Goal: Task Accomplishment & Management: Complete application form

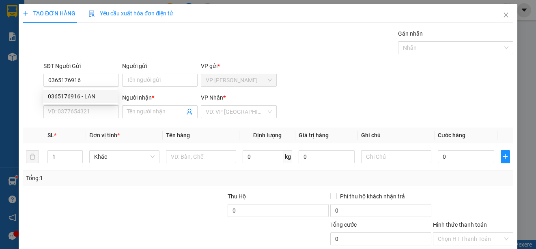
type input "0365176916"
click at [165, 94] on div "Người nhận *" at bounding box center [159, 97] width 75 height 9
click at [165, 107] on input "Người nhận *" at bounding box center [156, 111] width 58 height 9
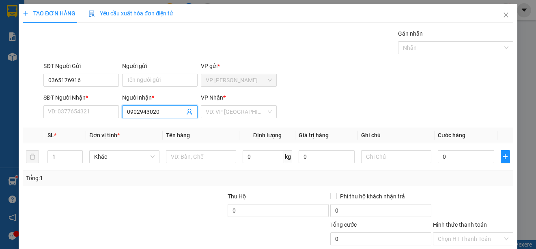
drag, startPoint x: 126, startPoint y: 109, endPoint x: 157, endPoint y: 107, distance: 30.9
click at [157, 107] on span "0902943020" at bounding box center [159, 111] width 75 height 13
type input "0902943020"
click at [47, 111] on input "SĐT Người Nhận *" at bounding box center [80, 111] width 75 height 13
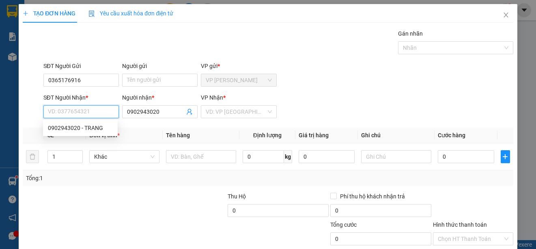
paste input "0902943020"
type input "0902943020"
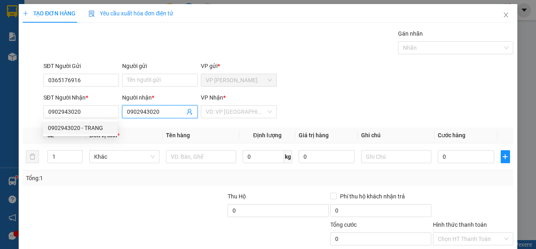
click at [127, 112] on input "0902943020" at bounding box center [156, 111] width 58 height 9
type input "0"
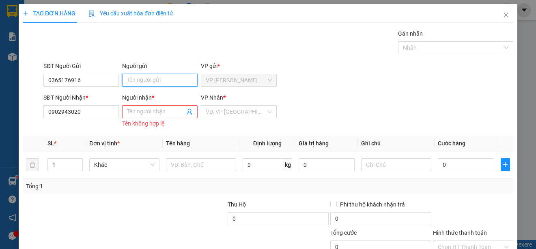
click at [125, 79] on input "Người gửi" at bounding box center [159, 80] width 75 height 13
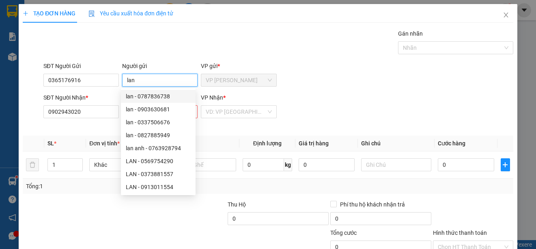
type input "lan"
drag, startPoint x: 326, startPoint y: 49, endPoint x: 322, endPoint y: 54, distance: 6.0
click at [326, 49] on div "Gán nhãn Nhãn" at bounding box center [278, 43] width 473 height 28
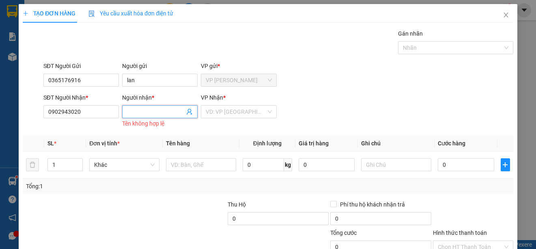
click at [131, 112] on input "Người nhận *" at bounding box center [156, 111] width 58 height 9
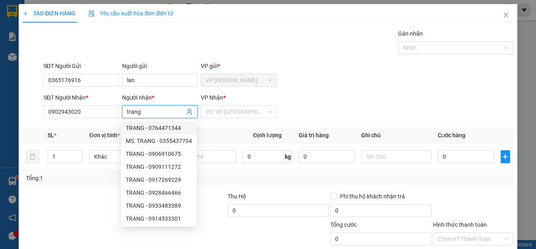
click at [174, 109] on input "trang" at bounding box center [156, 111] width 58 height 9
type input "trang"
click at [293, 58] on div "Transit Pickup Surcharge Ids Transit Deliver Surcharge Ids Transit Deliver Surc…" at bounding box center [268, 156] width 490 height 255
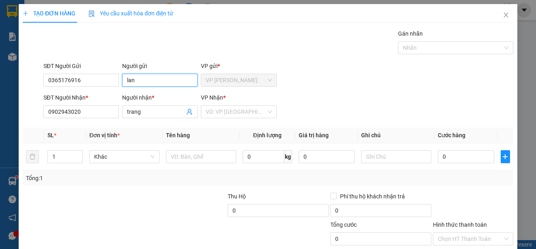
click at [169, 80] on input "lan" at bounding box center [159, 80] width 75 height 13
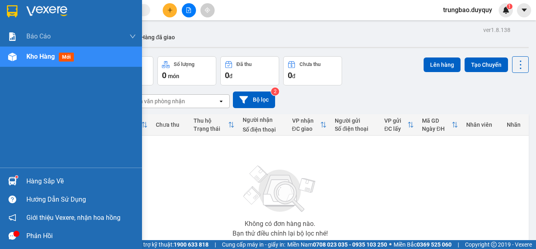
click at [11, 7] on img at bounding box center [12, 11] width 11 height 12
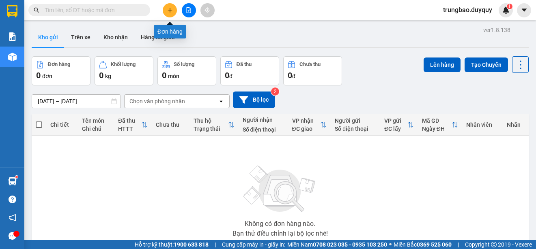
click at [168, 13] on button at bounding box center [170, 10] width 14 height 14
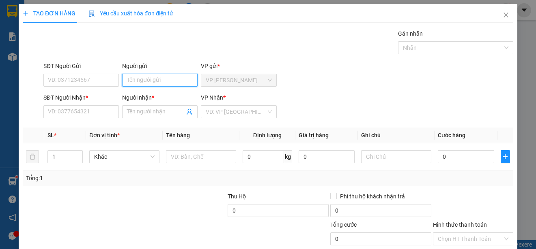
click at [170, 80] on input "Người gửi" at bounding box center [159, 80] width 75 height 13
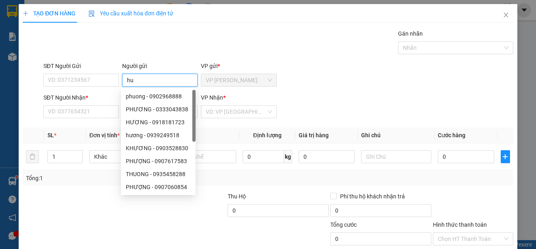
type input "h"
type input "HUONG"
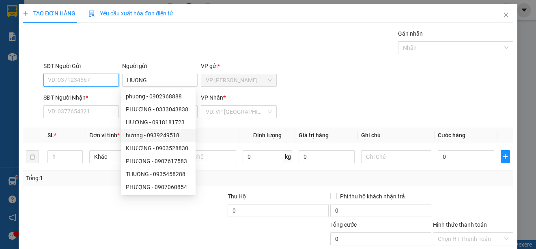
click at [103, 80] on input "SĐT Người Gửi" at bounding box center [80, 80] width 75 height 13
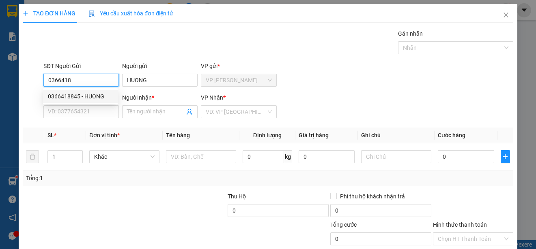
click at [101, 93] on div "0366418845 - HUONG" at bounding box center [80, 96] width 65 height 9
type input "0366418845"
type input "0985102880"
type input "HUE"
type input "30.000"
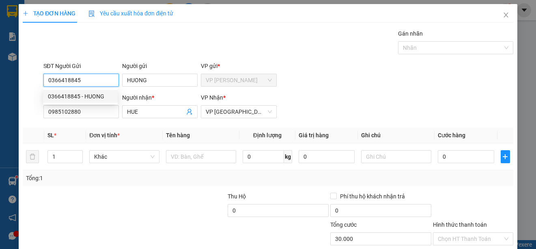
type input "30.000"
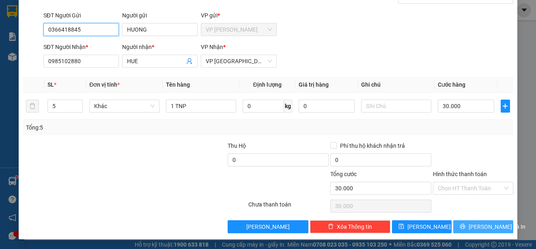
type input "0366418845"
click at [485, 227] on span "[PERSON_NAME] và In" at bounding box center [496, 227] width 57 height 9
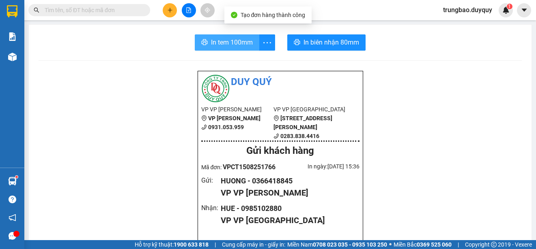
click at [227, 39] on span "In tem 100mm" at bounding box center [232, 42] width 42 height 10
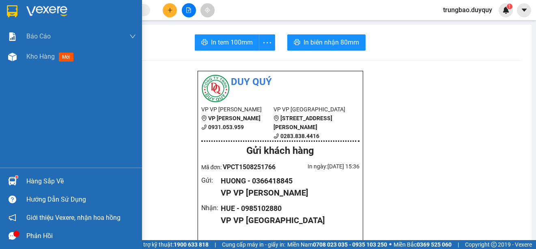
click at [15, 10] on img at bounding box center [12, 11] width 11 height 12
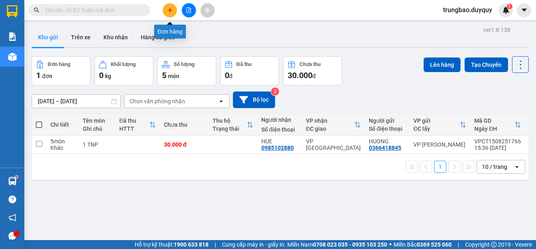
click at [166, 9] on button at bounding box center [170, 10] width 14 height 14
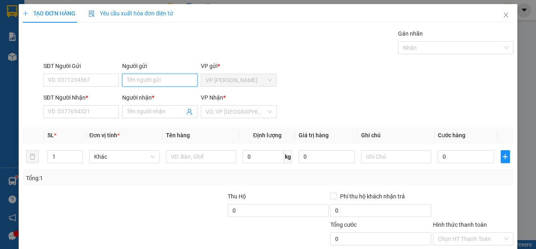
click at [171, 79] on input "Người gửi" at bounding box center [159, 80] width 75 height 13
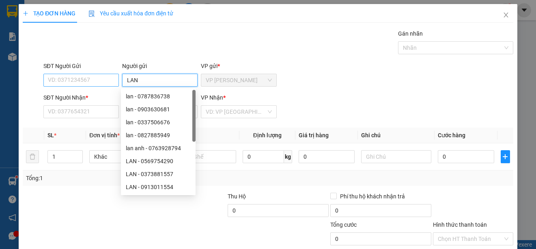
type input "LAN"
click at [101, 84] on input "SĐT Người Gửi" at bounding box center [80, 80] width 75 height 13
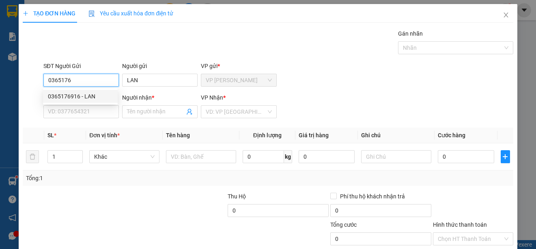
click at [101, 96] on div "0365176916 - LAN" at bounding box center [80, 96] width 65 height 9
type input "0365176916"
type input "0902943020"
type input "TRANG"
type input "25.000"
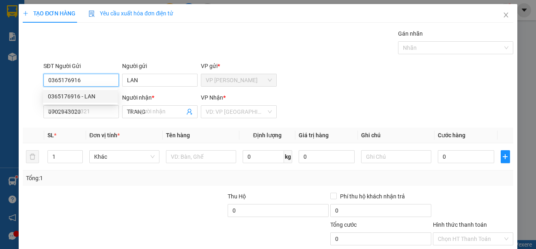
type input "25.000"
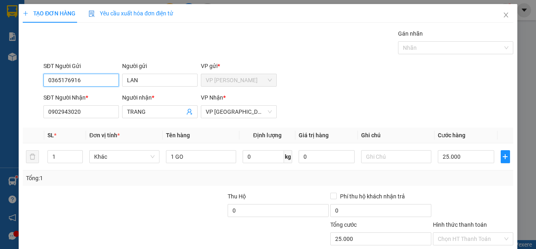
scroll to position [51, 0]
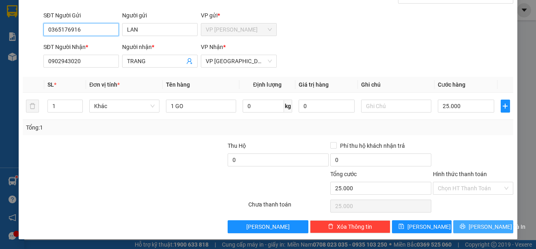
type input "0365176916"
click at [476, 223] on span "[PERSON_NAME] và In" at bounding box center [496, 227] width 57 height 9
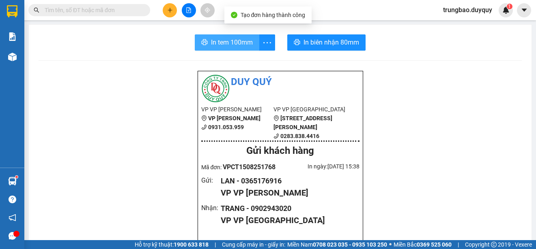
click at [236, 42] on span "In tem 100mm" at bounding box center [232, 42] width 42 height 10
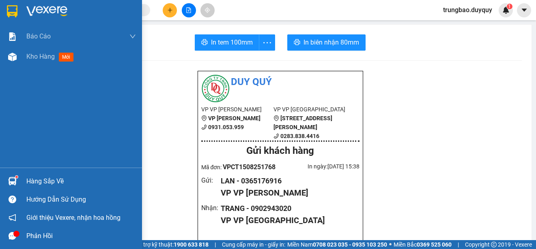
click at [13, 9] on img at bounding box center [12, 11] width 11 height 12
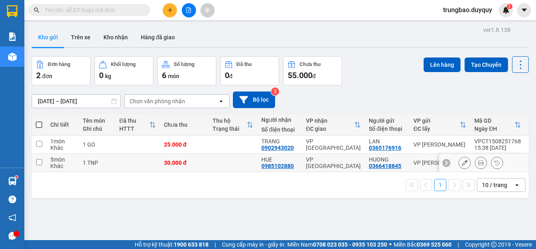
click at [38, 162] on input "checkbox" at bounding box center [39, 162] width 6 height 6
checkbox input "true"
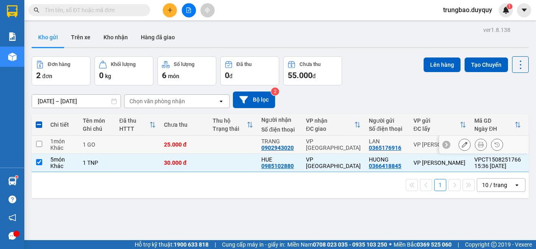
click at [41, 142] on input "checkbox" at bounding box center [39, 144] width 6 height 6
checkbox input "true"
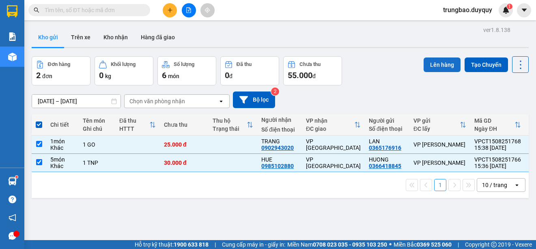
click at [441, 63] on button "Lên hàng" at bounding box center [441, 65] width 37 height 15
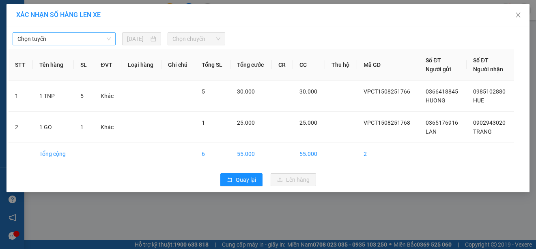
click at [86, 40] on span "Chọn tuyến" at bounding box center [63, 39] width 93 height 12
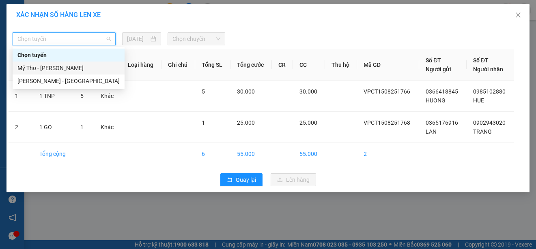
click at [91, 68] on div "Mỹ Tho - [PERSON_NAME]" at bounding box center [68, 68] width 102 height 9
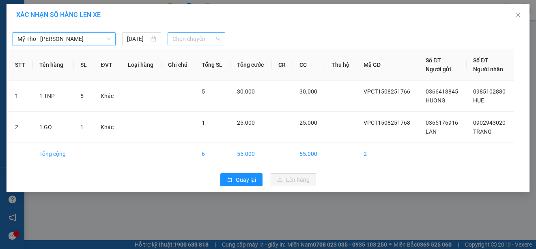
click at [191, 36] on span "Chọn chuyến" at bounding box center [195, 39] width 47 height 12
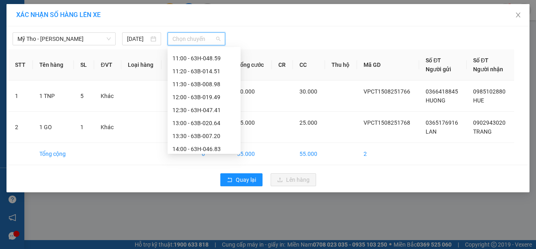
scroll to position [324, 0]
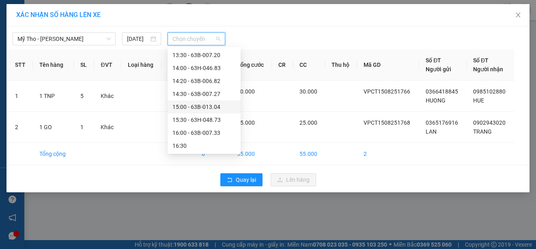
click at [216, 108] on div "15:00 - 63B-013.04" at bounding box center [203, 107] width 63 height 9
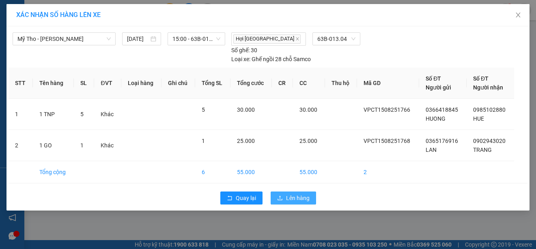
click at [297, 194] on span "Lên hàng" at bounding box center [298, 198] width 24 height 9
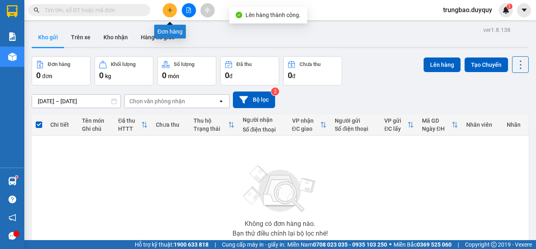
click at [170, 12] on icon "plus" at bounding box center [170, 10] width 6 height 6
